Goal: Navigation & Orientation: Find specific page/section

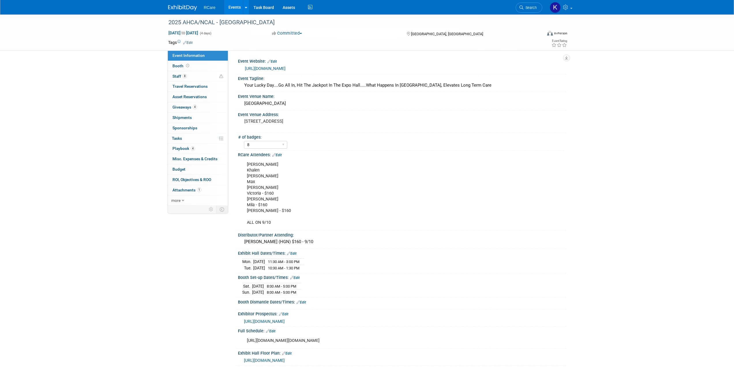
select select "8"
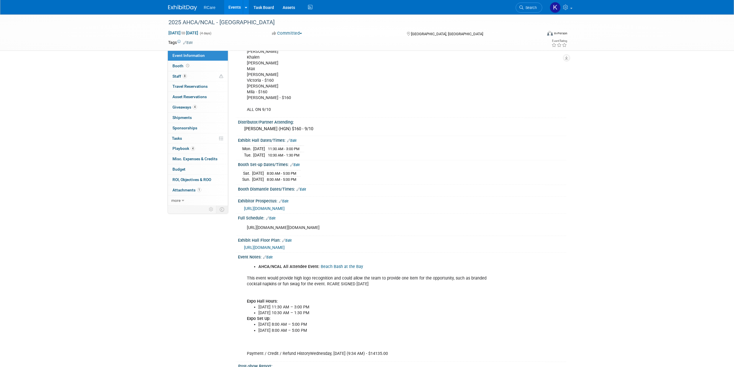
scroll to position [110, 0]
click at [235, 7] on link "Events" at bounding box center [234, 7] width 21 height 14
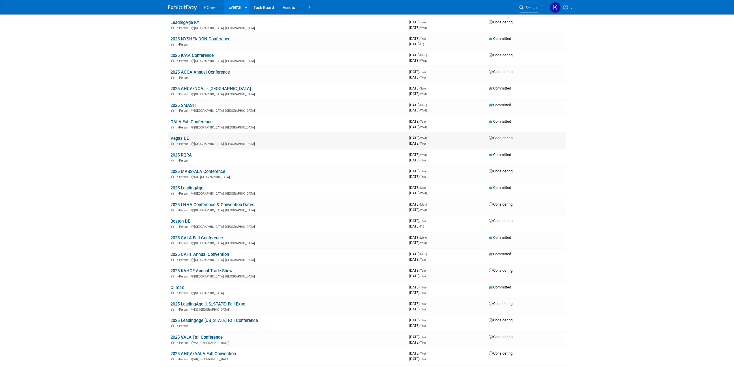
scroll to position [144, 0]
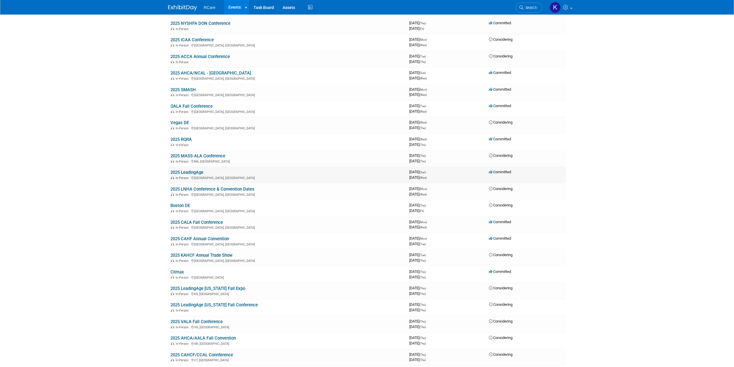
click at [196, 173] on link "2025 LeadingAge" at bounding box center [186, 172] width 33 height 5
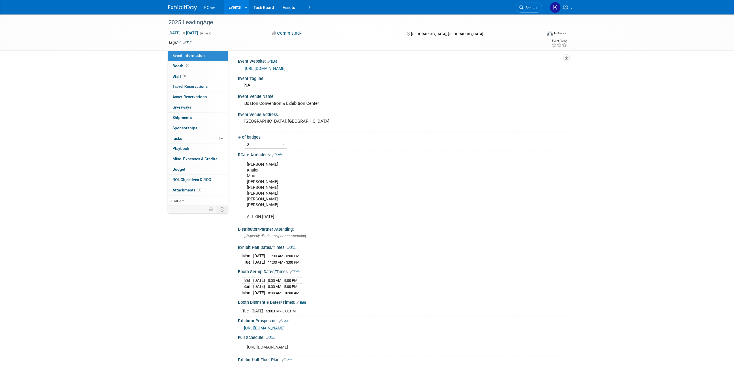
select select "8"
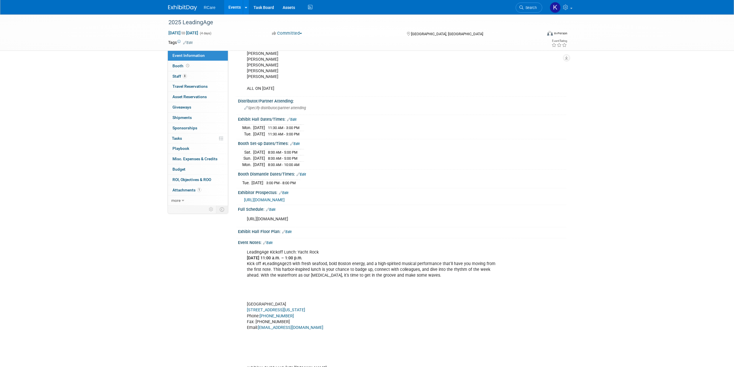
scroll to position [115, 0]
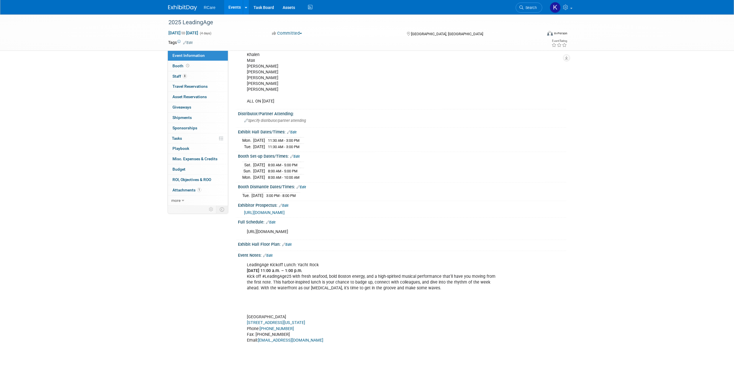
click at [658, 95] on div "2025 LeadingAge Nov 2, 2025 to Nov 5, 2025 (4 days) Nov 2, 2025 to Nov 5, 2025 …" at bounding box center [367, 204] width 734 height 610
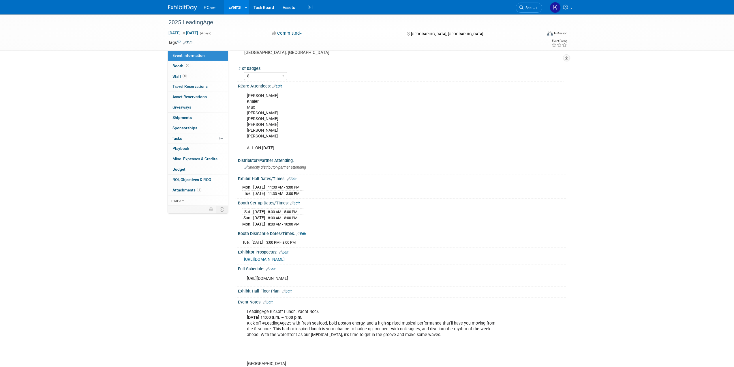
scroll to position [0, 0]
